Goal: Task Accomplishment & Management: Use online tool/utility

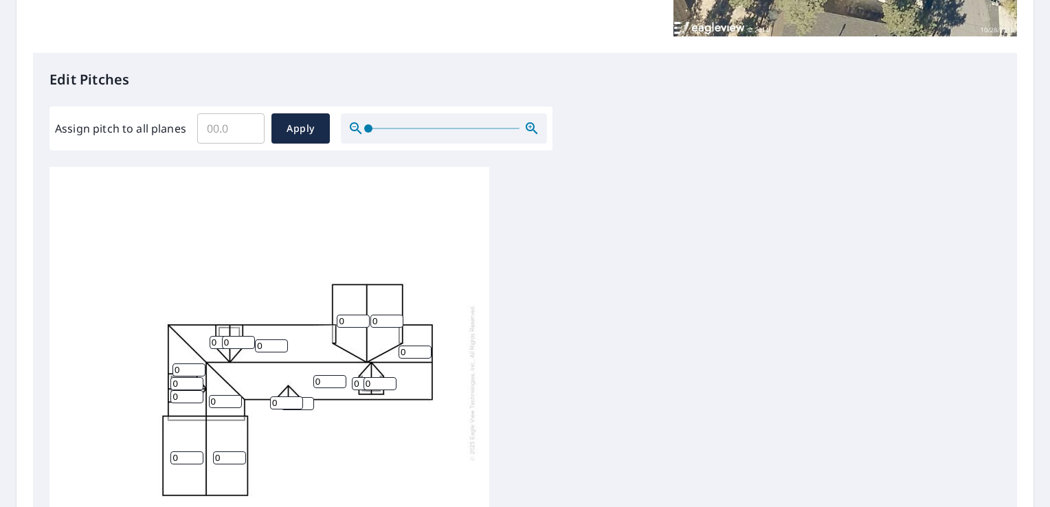
scroll to position [313, 0]
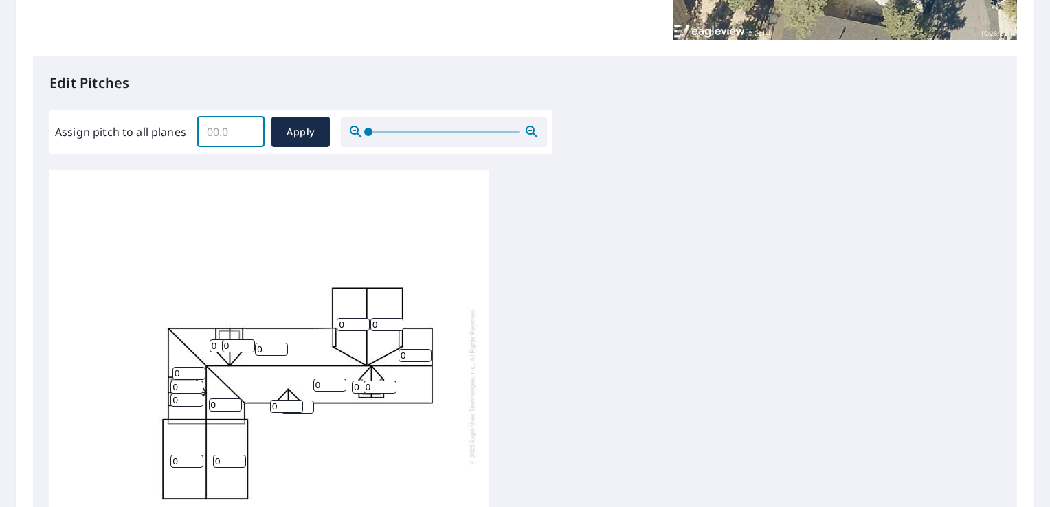
click at [204, 133] on input "Assign pitch to all planes" at bounding box center [230, 132] width 67 height 38
type input "12"
click at [311, 141] on button "Apply" at bounding box center [301, 132] width 58 height 30
type input "12"
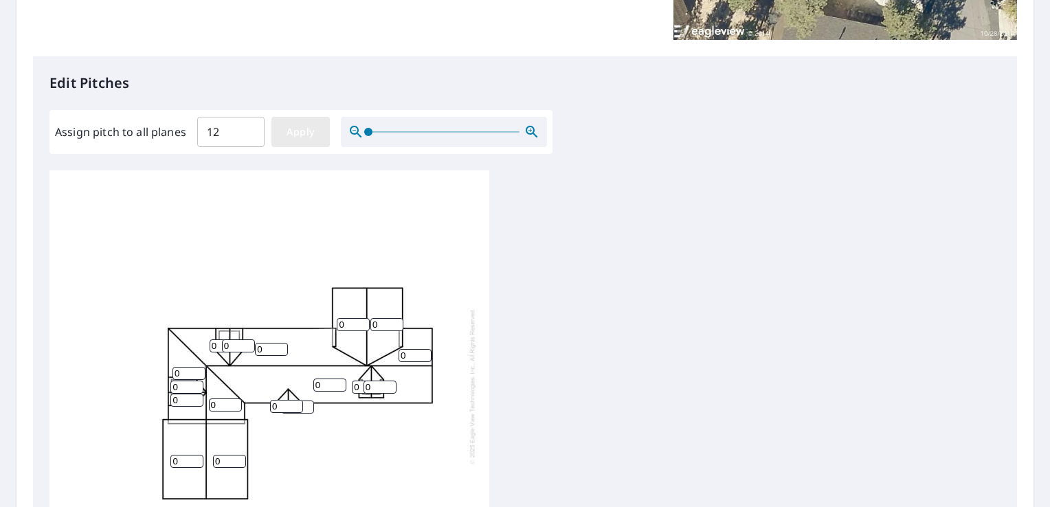
type input "12"
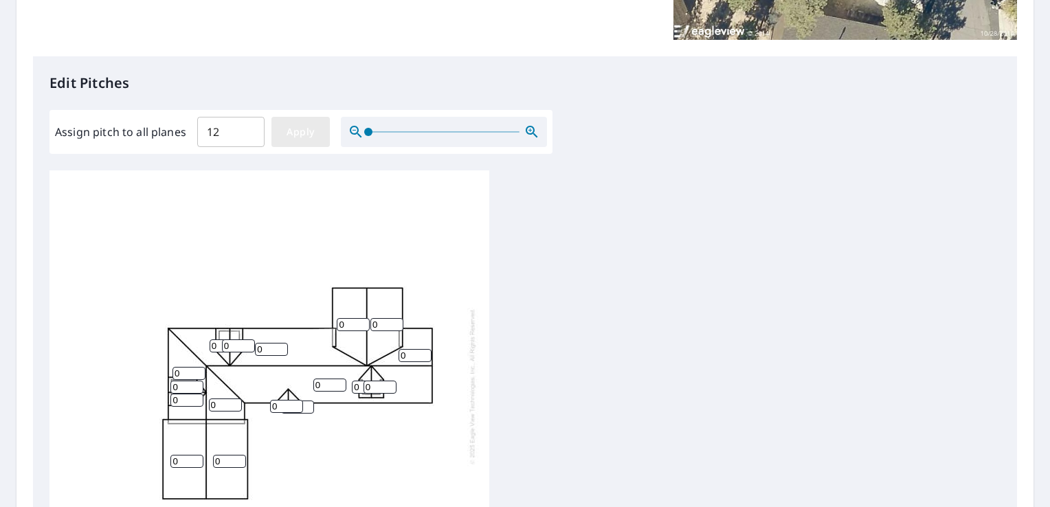
type input "12"
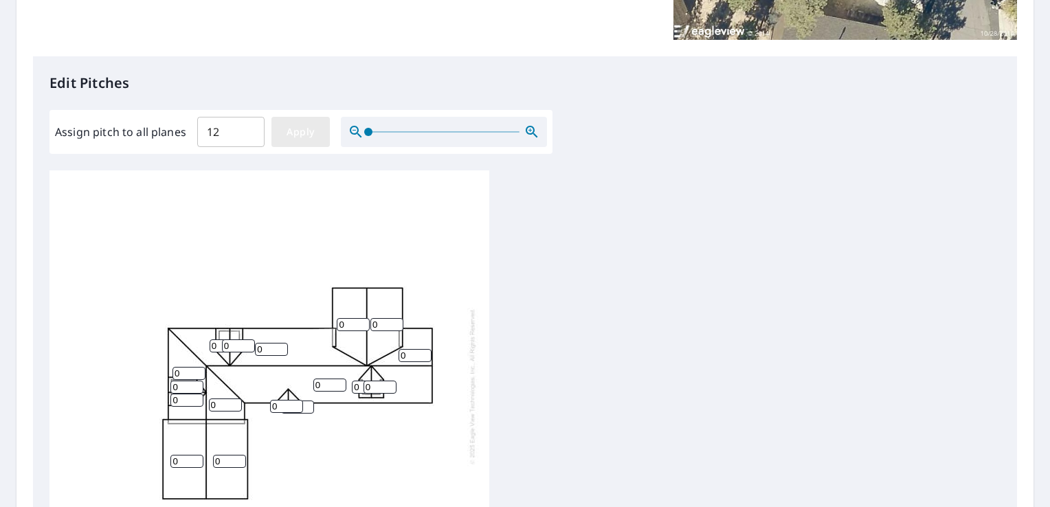
type input "12"
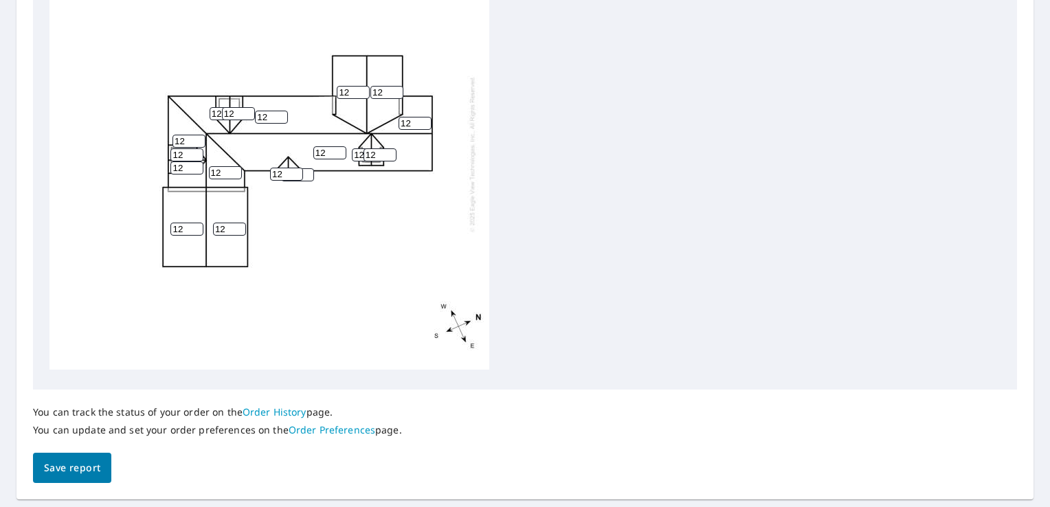
scroll to position [544, 0]
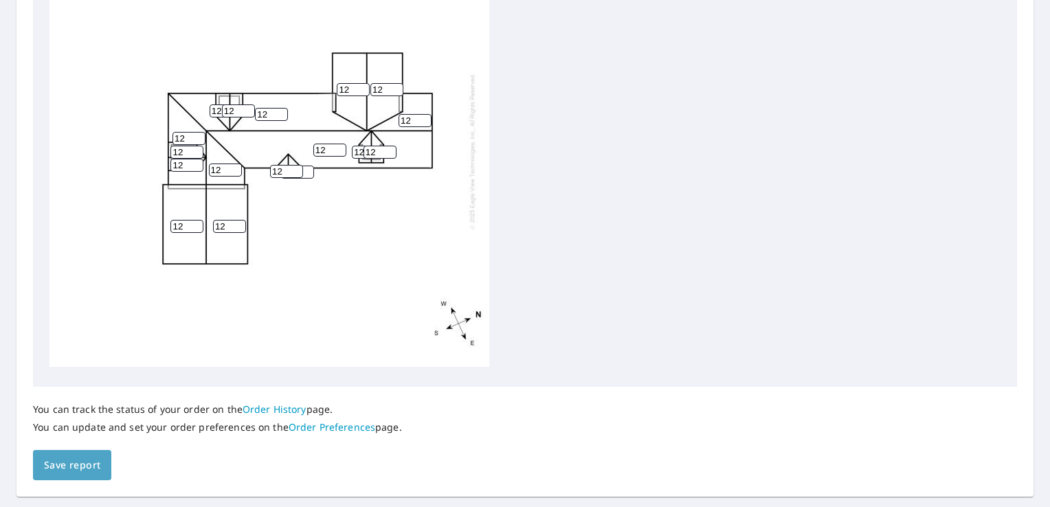
click at [52, 466] on span "Save report" at bounding box center [72, 465] width 56 height 17
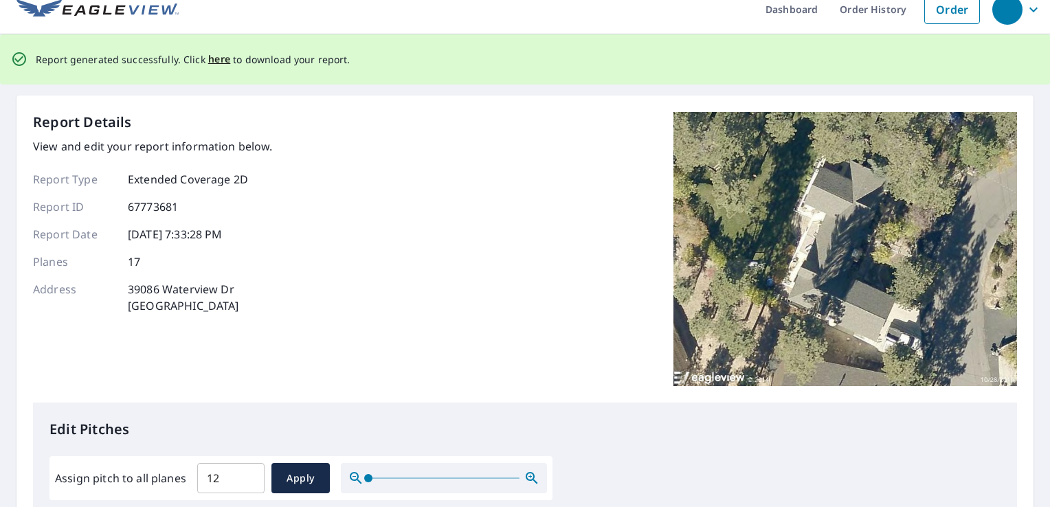
scroll to position [0, 0]
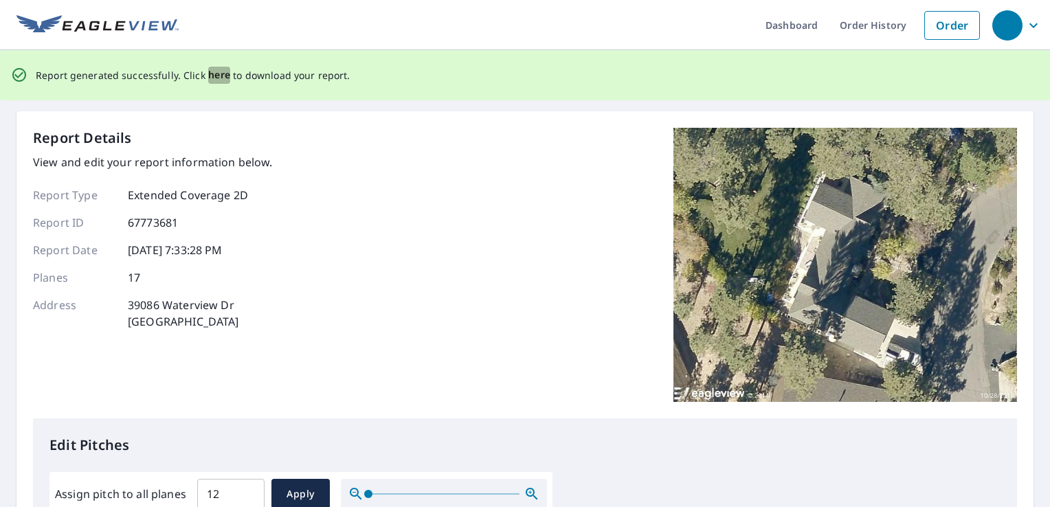
click at [214, 73] on span "here" at bounding box center [219, 75] width 23 height 17
